Goal: Book appointment/travel/reservation

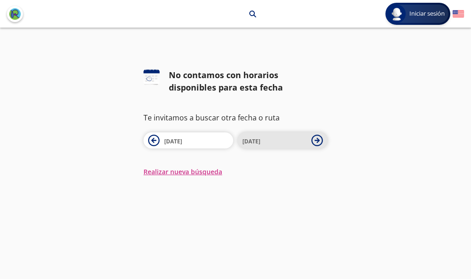
click at [278, 144] on span "[DATE]" at bounding box center [274, 140] width 64 height 11
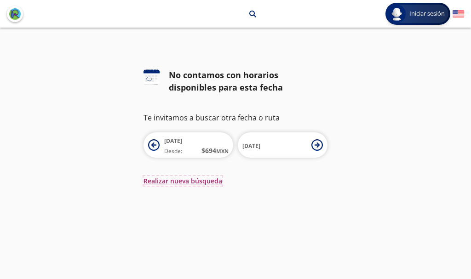
click at [184, 181] on button "Realizar nueva búsqueda" at bounding box center [183, 181] width 79 height 10
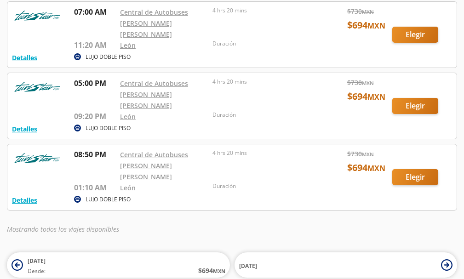
scroll to position [148, 0]
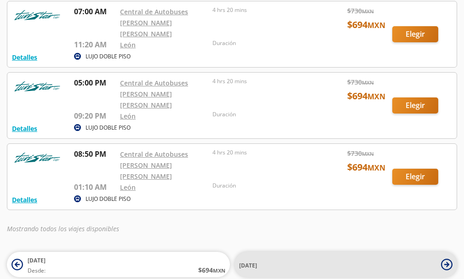
click at [257, 262] on span "[DATE]" at bounding box center [248, 266] width 18 height 8
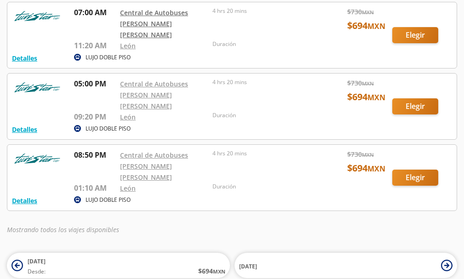
scroll to position [148, 0]
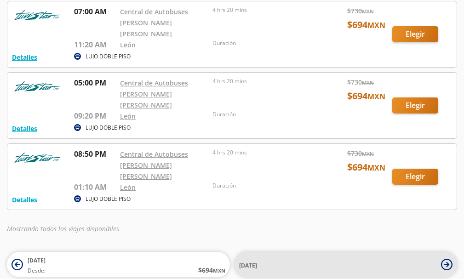
click at [447, 262] on icon at bounding box center [446, 264] width 5 height 5
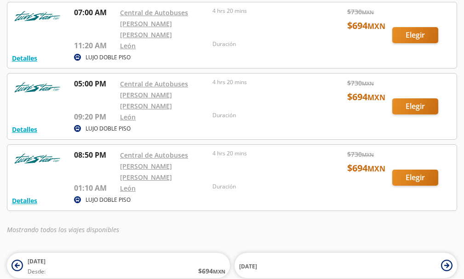
scroll to position [148, 0]
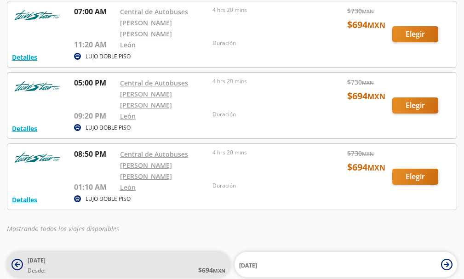
click at [14, 259] on icon at bounding box center [16, 264] width 11 height 11
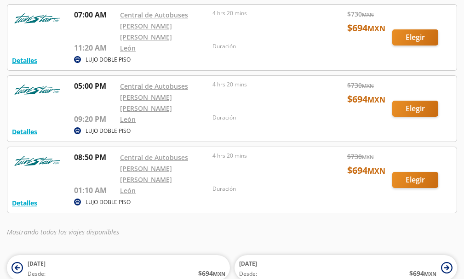
scroll to position [148, 0]
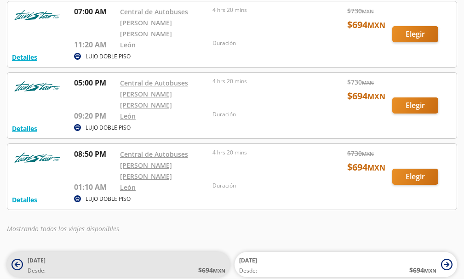
click at [17, 262] on icon at bounding box center [17, 264] width 5 height 5
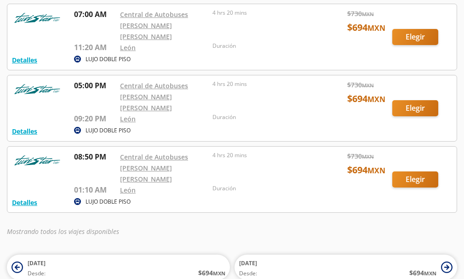
scroll to position [148, 0]
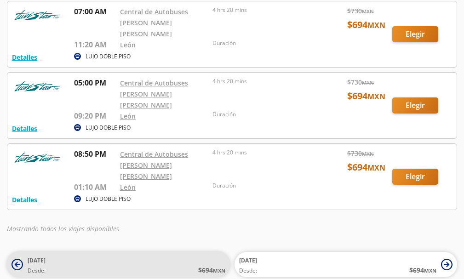
click at [18, 262] on icon at bounding box center [17, 264] width 5 height 5
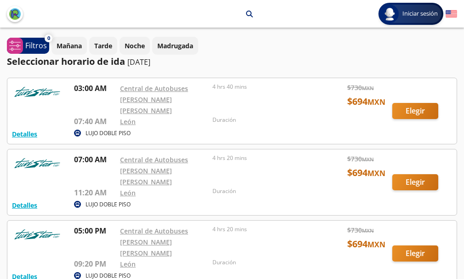
click at [14, 16] on img "back" at bounding box center [14, 13] width 11 height 11
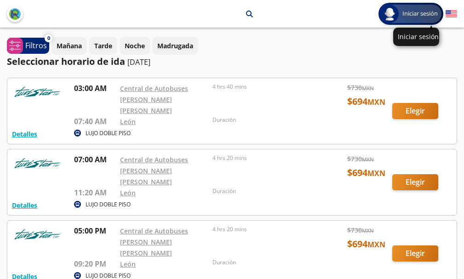
click at [416, 11] on span "Iniciar sesión" at bounding box center [420, 13] width 43 height 9
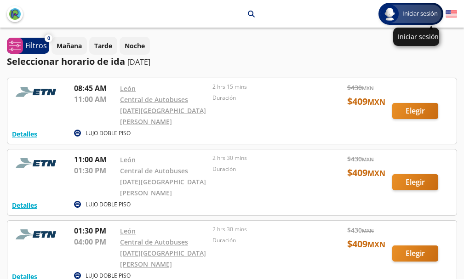
click at [423, 14] on span "Iniciar sesión" at bounding box center [420, 13] width 43 height 9
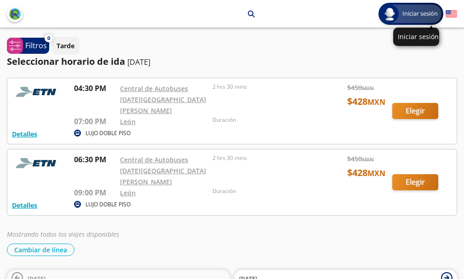
click at [404, 9] on span "Iniciar sesión" at bounding box center [420, 13] width 43 height 9
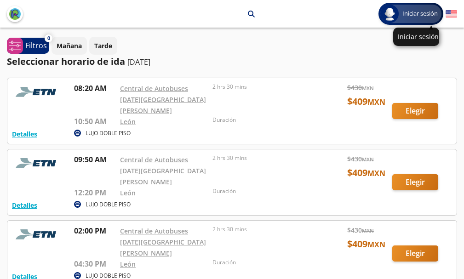
click at [416, 13] on span "Iniciar sesión" at bounding box center [420, 13] width 43 height 9
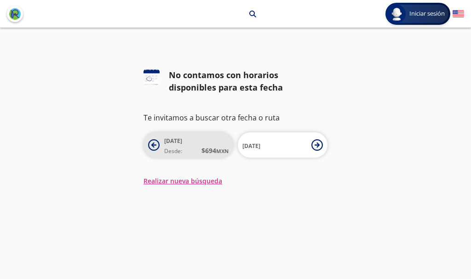
click at [192, 145] on span "[DATE] Desde: $ 694 MXN" at bounding box center [196, 145] width 64 height 21
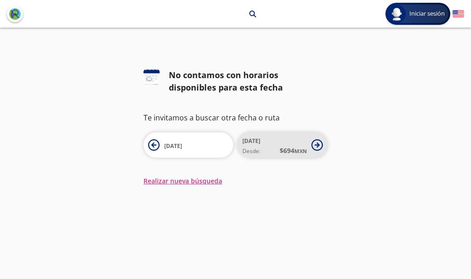
click at [271, 144] on span "[DATE] Desde: $ 694 MXN" at bounding box center [274, 145] width 64 height 21
click at [298, 144] on span "[DATE]" at bounding box center [274, 145] width 64 height 11
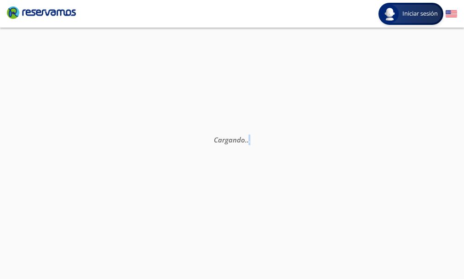
click at [298, 144] on p "Cargando . . ." at bounding box center [231, 139] width 371 height 11
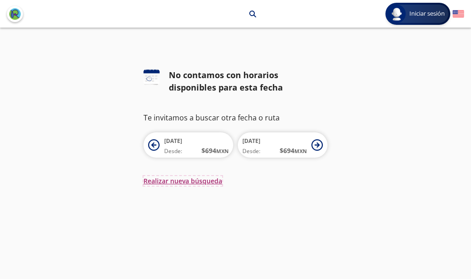
click at [178, 178] on button "Realizar nueva búsqueda" at bounding box center [183, 181] width 79 height 10
